Goal: Information Seeking & Learning: Learn about a topic

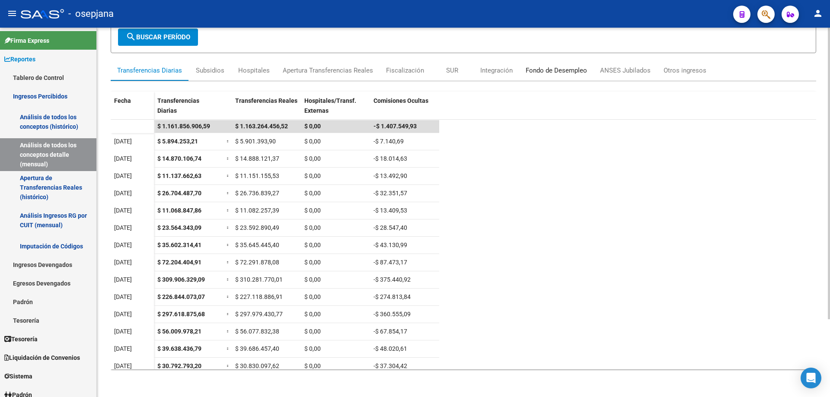
click at [540, 69] on div "Fondo de Desempleo" at bounding box center [556, 71] width 61 height 10
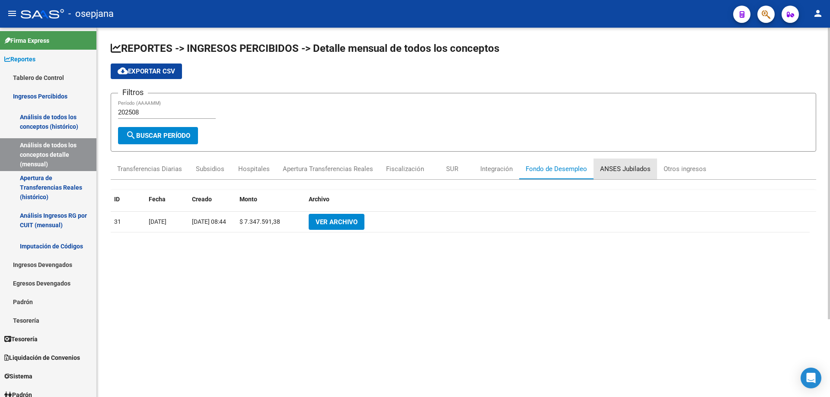
click at [619, 163] on div "ANSES Jubilados" at bounding box center [626, 169] width 64 height 21
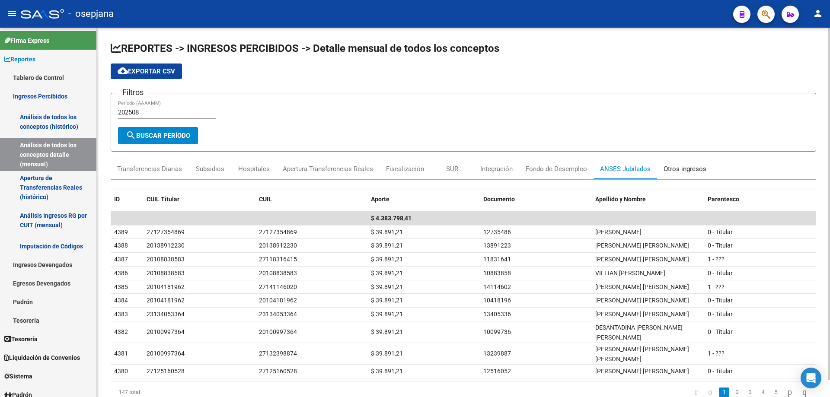
click at [699, 169] on div "Otros ingresos" at bounding box center [685, 169] width 43 height 10
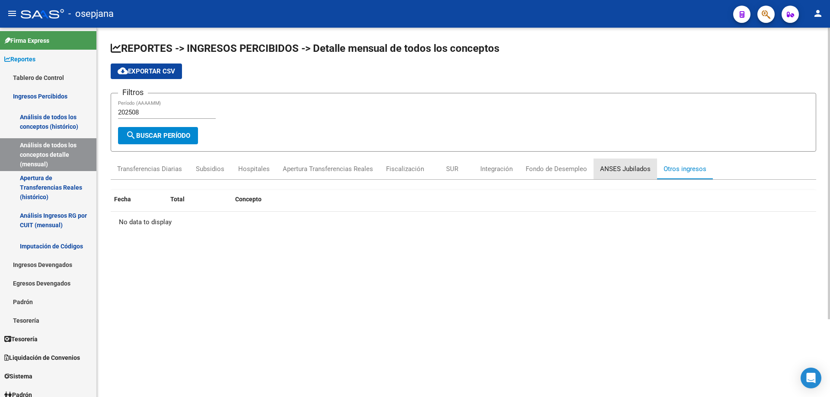
click at [635, 166] on div "ANSES Jubilados" at bounding box center [625, 169] width 51 height 10
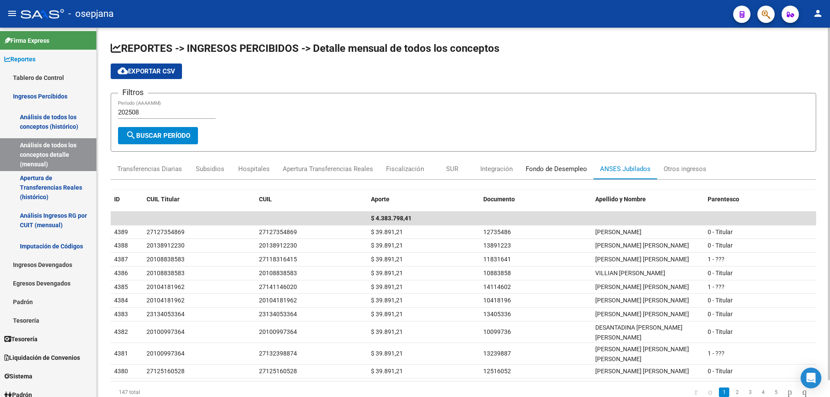
click at [567, 169] on div "Fondo de Desempleo" at bounding box center [556, 169] width 61 height 10
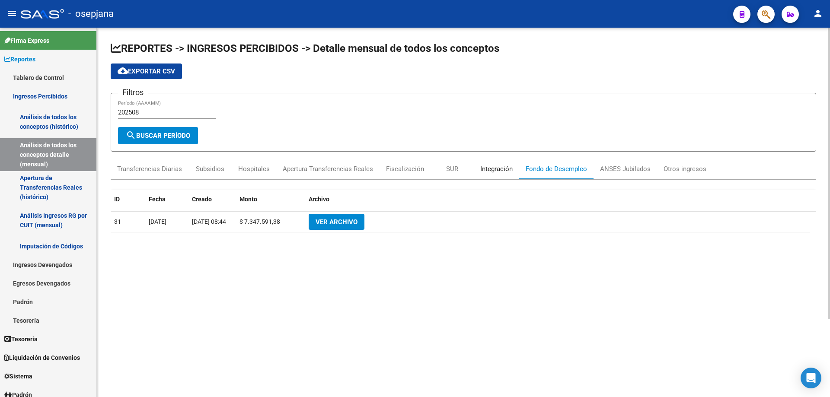
click at [494, 167] on div "Integración" at bounding box center [496, 169] width 32 height 10
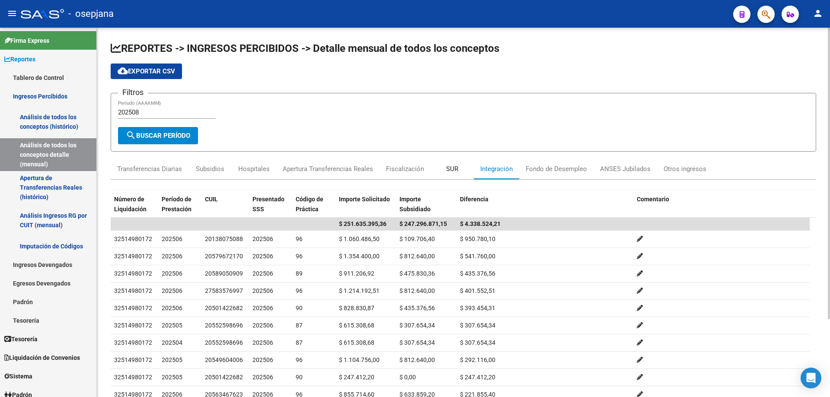
click at [452, 167] on div "SUR" at bounding box center [452, 169] width 12 height 10
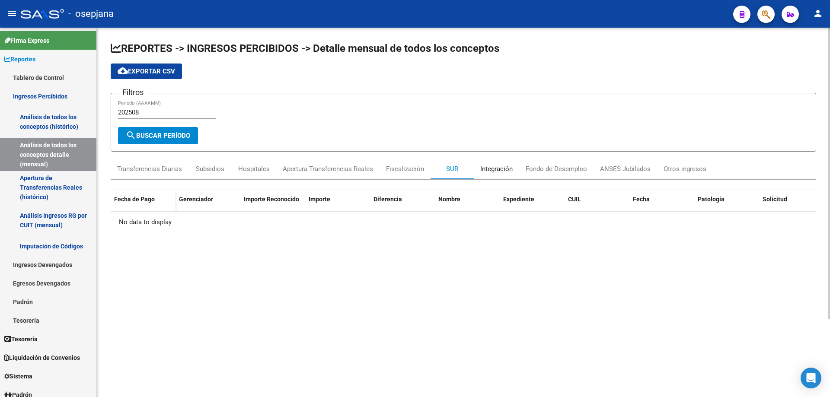
click at [502, 167] on div "Integración" at bounding box center [496, 169] width 32 height 10
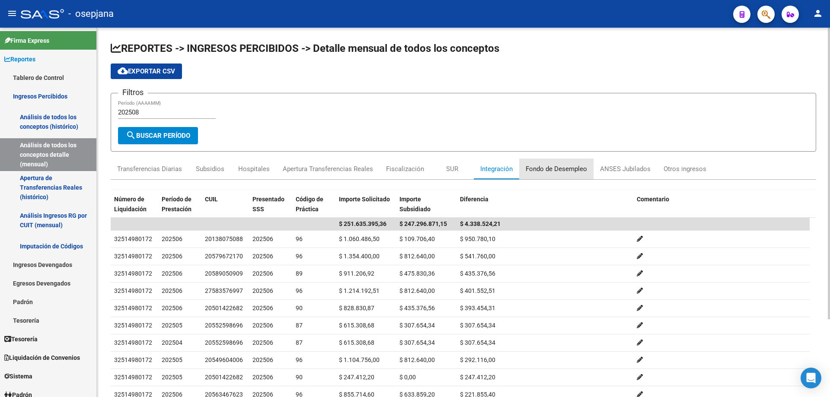
click at [560, 170] on div "Fondo de Desempleo" at bounding box center [556, 169] width 61 height 10
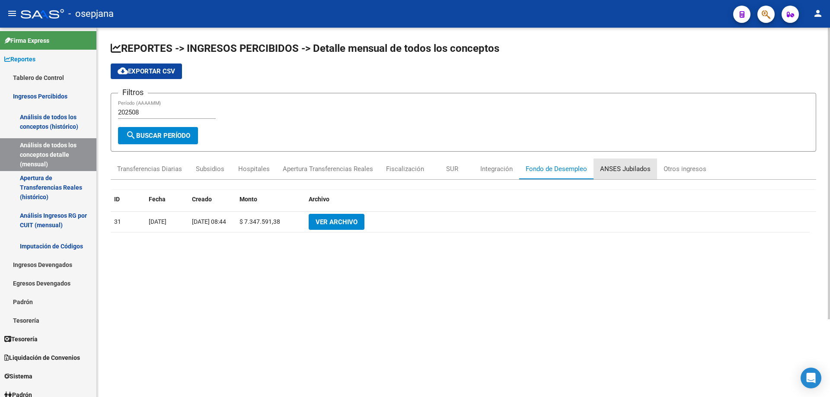
click at [617, 165] on div "ANSES Jubilados" at bounding box center [625, 169] width 51 height 10
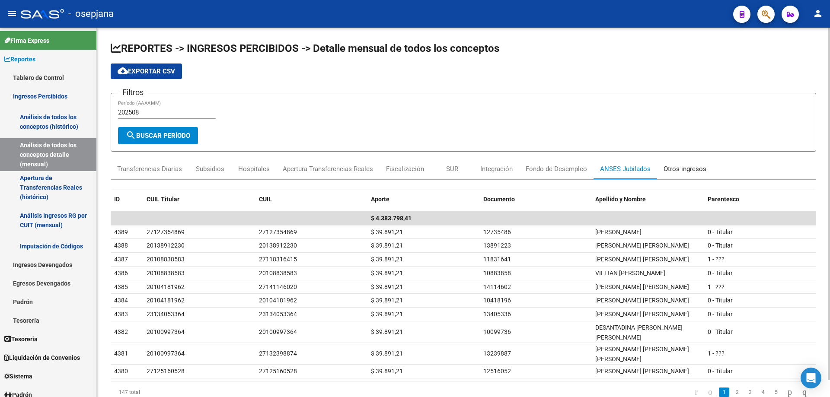
click at [686, 166] on div "Otros ingresos" at bounding box center [685, 169] width 43 height 10
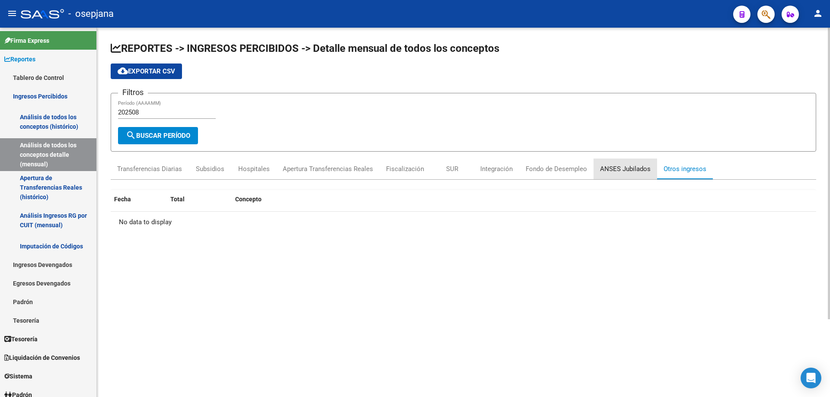
click at [633, 170] on div "ANSES Jubilados" at bounding box center [625, 169] width 51 height 10
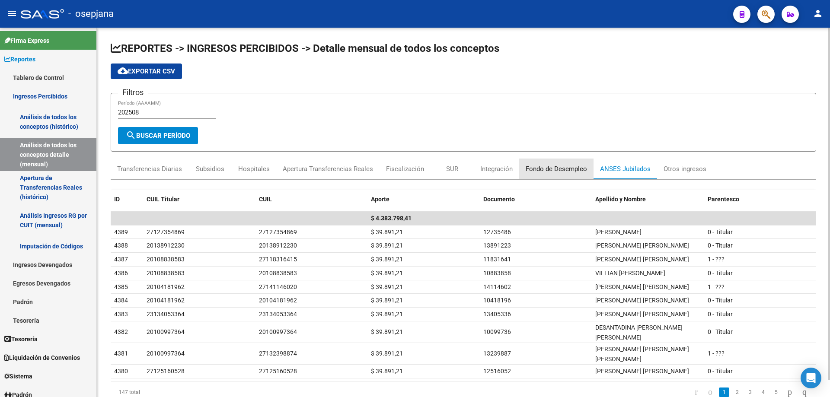
click at [577, 172] on div "Fondo de Desempleo" at bounding box center [556, 169] width 61 height 10
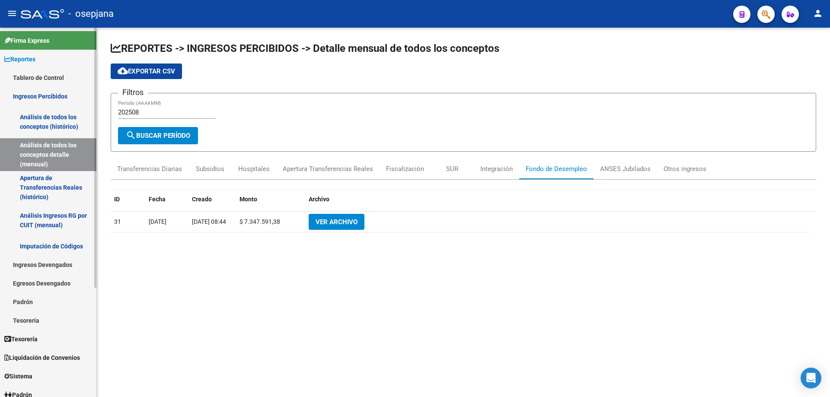
scroll to position [130, 0]
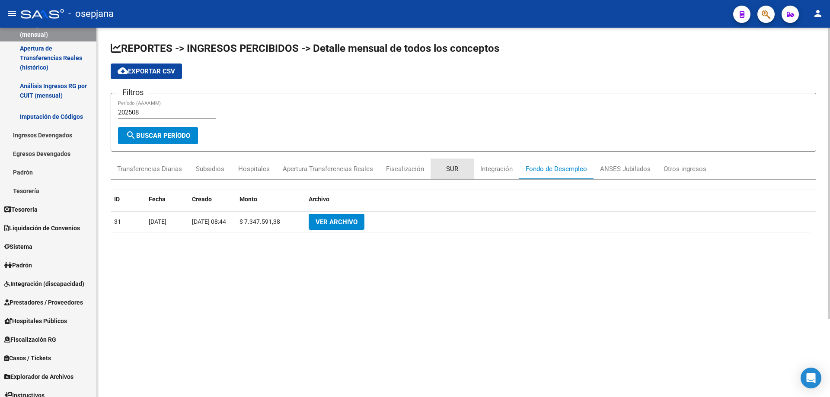
click at [451, 167] on div "SUR" at bounding box center [452, 169] width 12 height 10
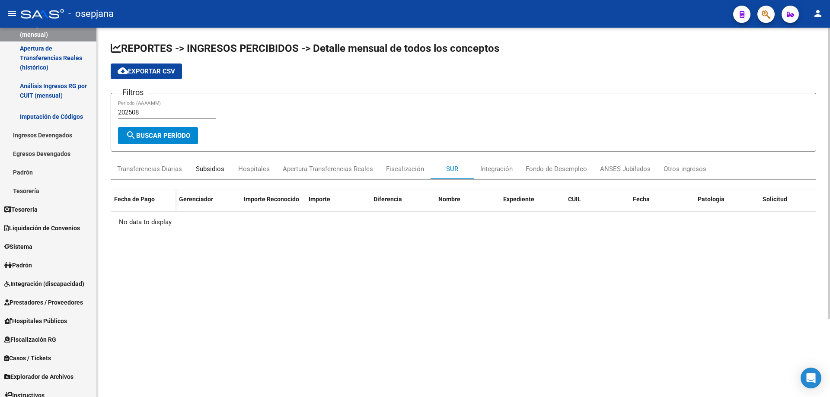
click at [208, 169] on div "Subsidios" at bounding box center [210, 169] width 29 height 10
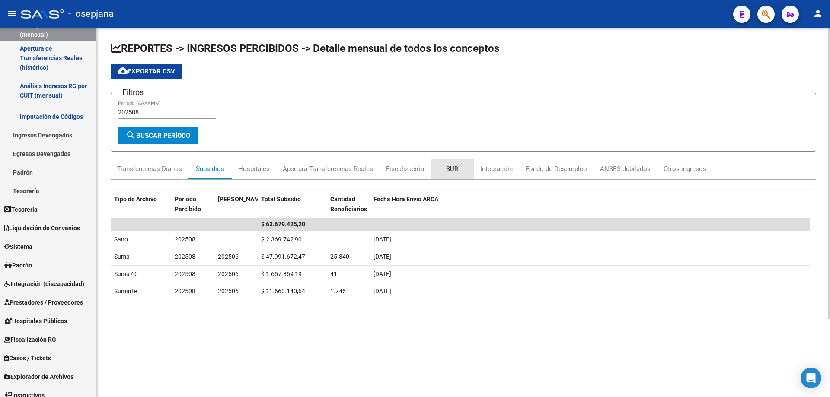
click at [450, 171] on div "SUR" at bounding box center [452, 169] width 12 height 10
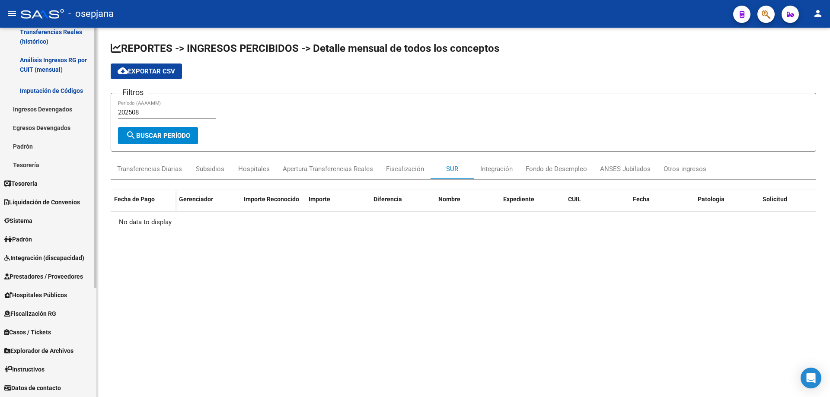
scroll to position [0, 0]
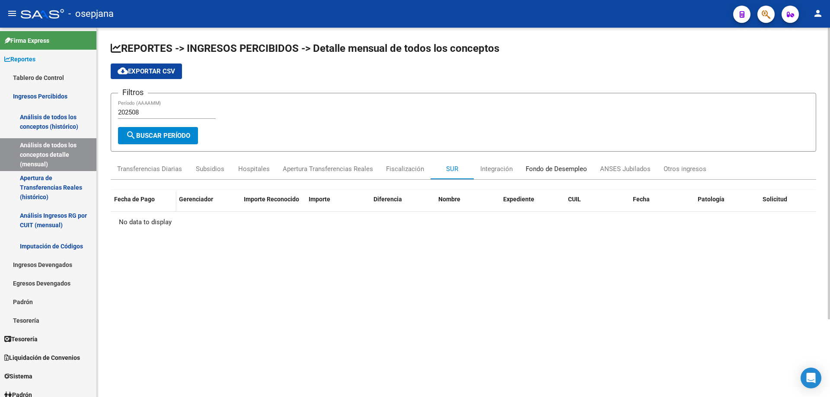
click at [565, 170] on div "Fondo de Desempleo" at bounding box center [556, 169] width 61 height 10
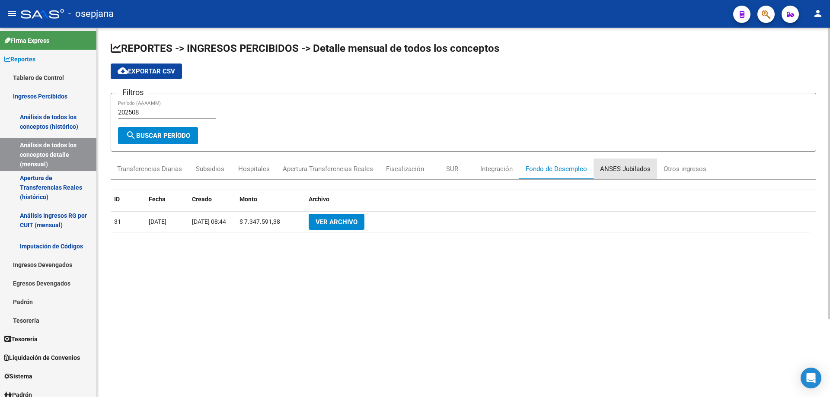
click at [613, 166] on div "ANSES Jubilados" at bounding box center [625, 169] width 51 height 10
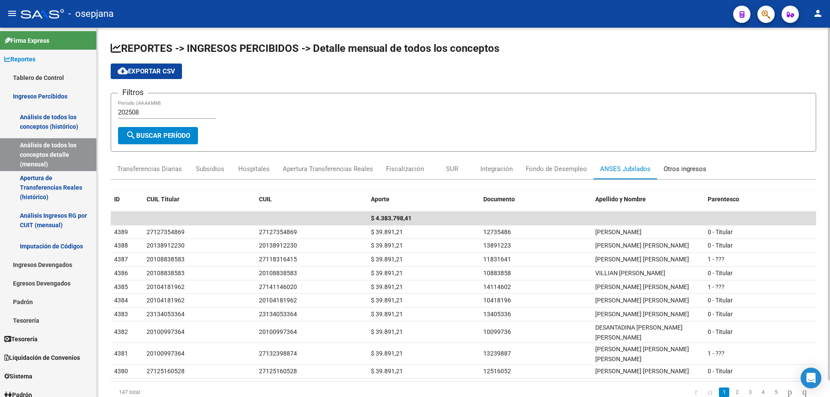
click at [691, 168] on div "Otros ingresos" at bounding box center [685, 169] width 43 height 10
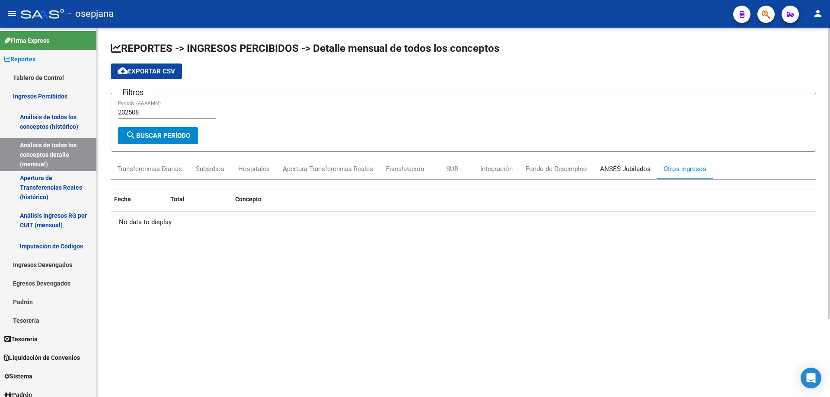
click at [640, 166] on div "ANSES Jubilados" at bounding box center [625, 169] width 51 height 10
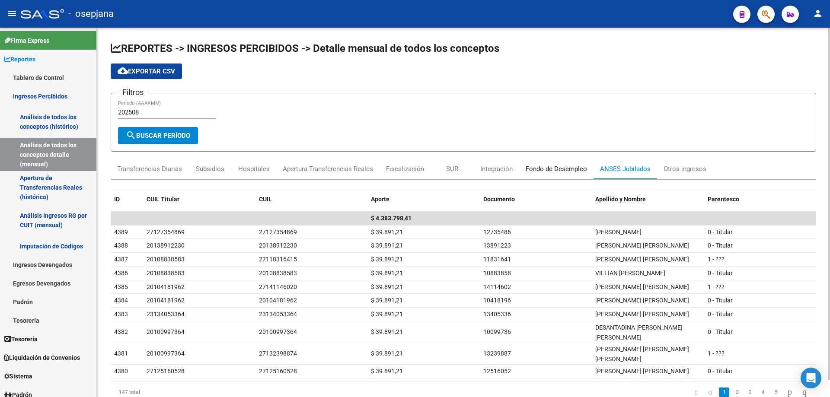
click at [566, 168] on div "Fondo de Desempleo" at bounding box center [556, 169] width 61 height 10
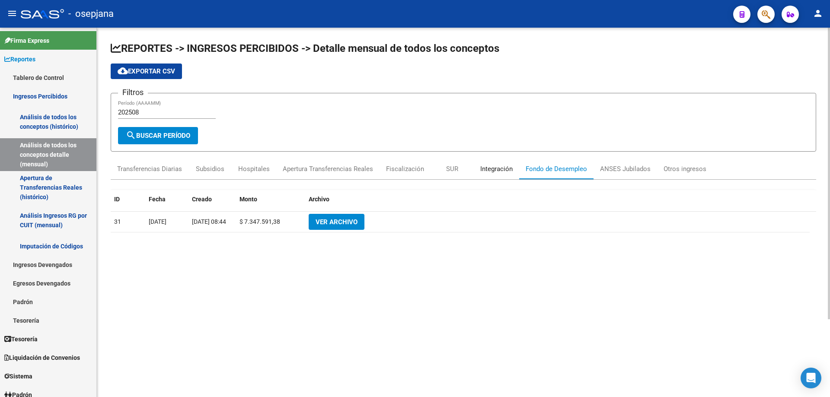
click at [499, 170] on div "Integración" at bounding box center [496, 169] width 32 height 10
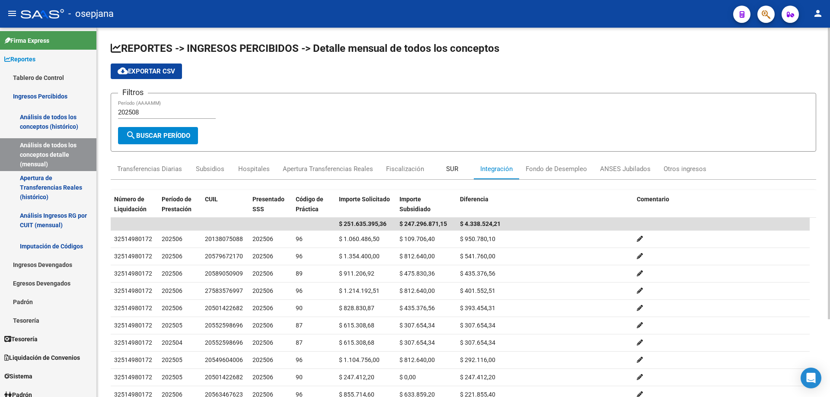
click at [449, 170] on div "SUR" at bounding box center [452, 169] width 12 height 10
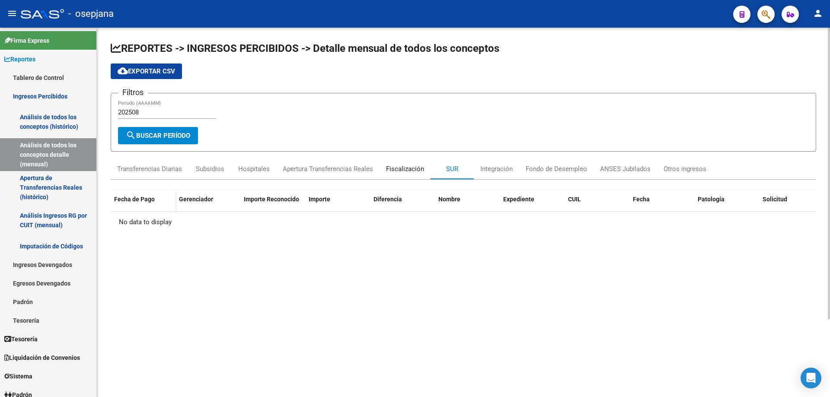
click at [400, 170] on div "Fiscalización" at bounding box center [405, 169] width 38 height 10
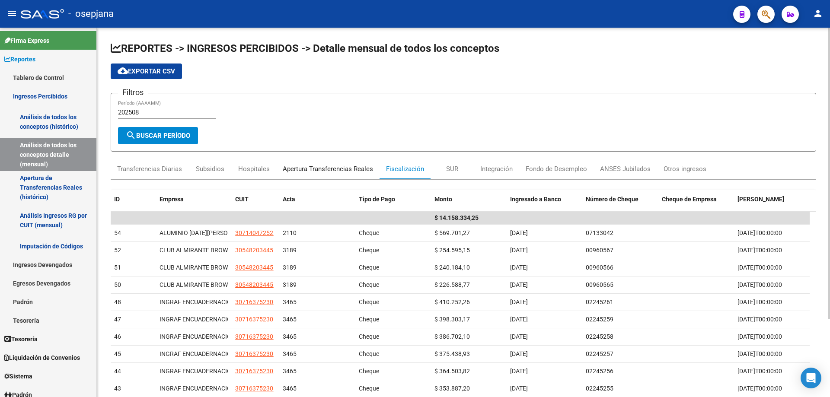
click at [339, 172] on div "Apertura Transferencias Reales" at bounding box center [328, 169] width 90 height 10
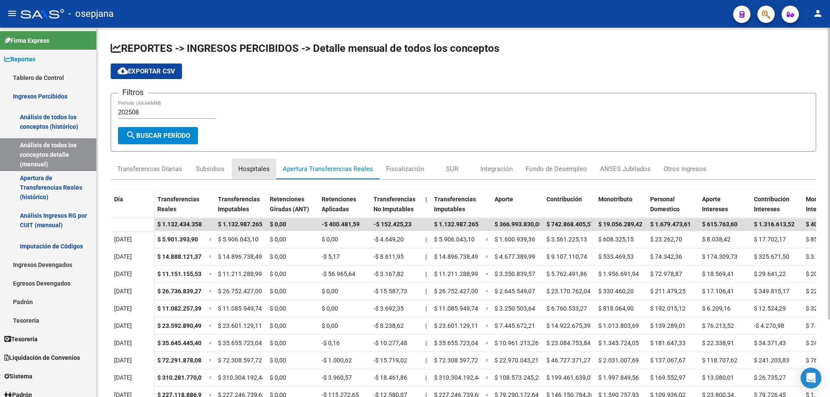
click at [249, 170] on div "Hospitales" at bounding box center [254, 169] width 32 height 10
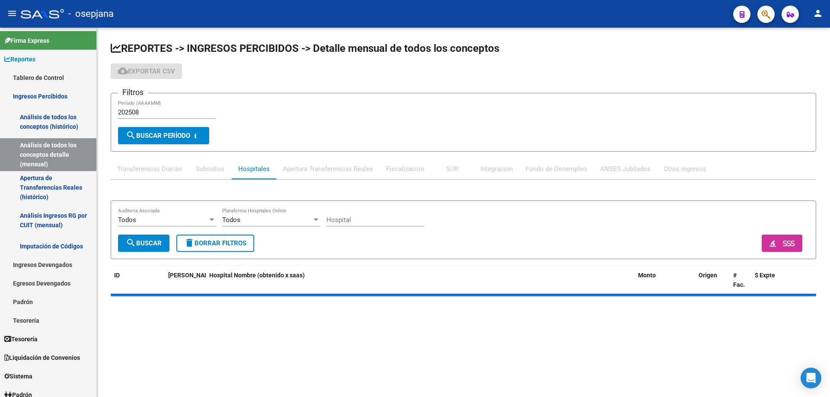
click at [211, 169] on div "Subsidios" at bounding box center [210, 169] width 29 height 10
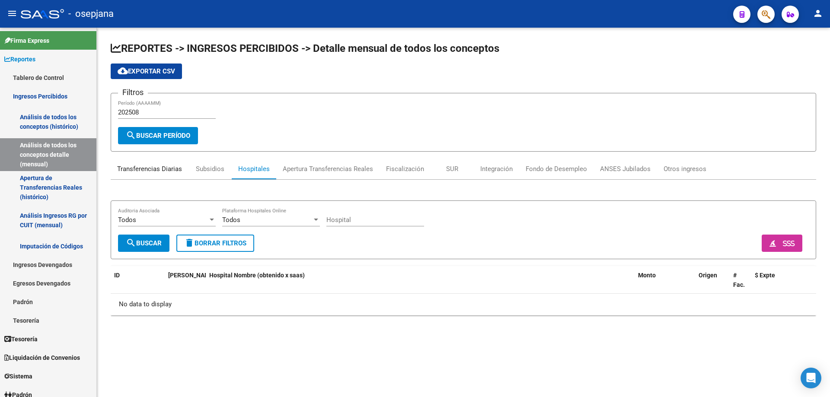
click at [163, 168] on div "Transferencias Diarias" at bounding box center [149, 169] width 65 height 10
